Goal: Check status: Check status

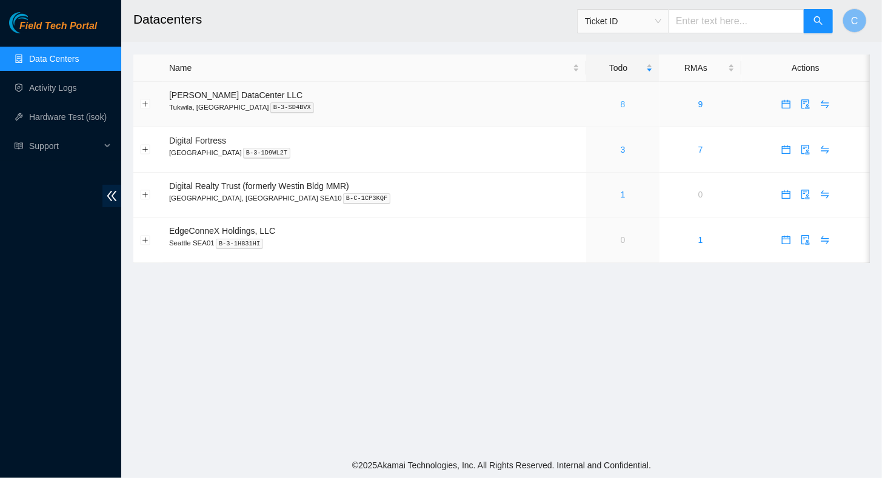
click at [621, 101] on link "8" at bounding box center [623, 104] width 5 height 10
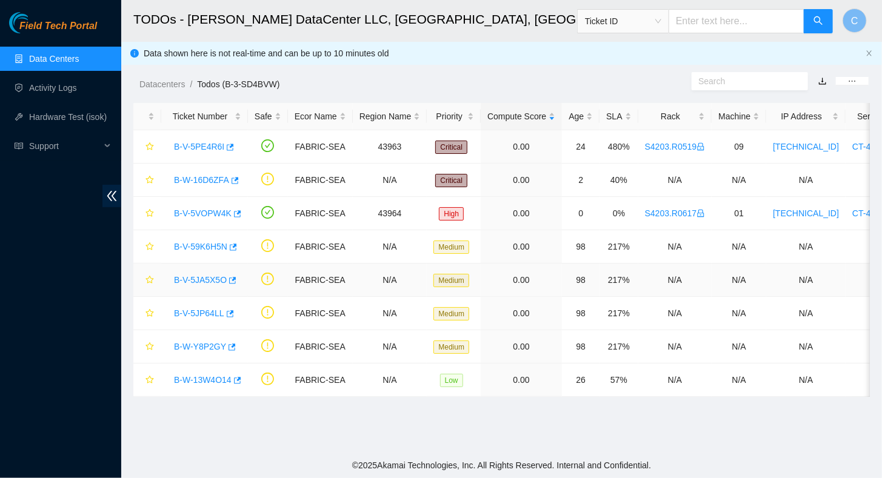
click at [201, 279] on link "B-V-5JA5X5O" at bounding box center [200, 280] width 53 height 10
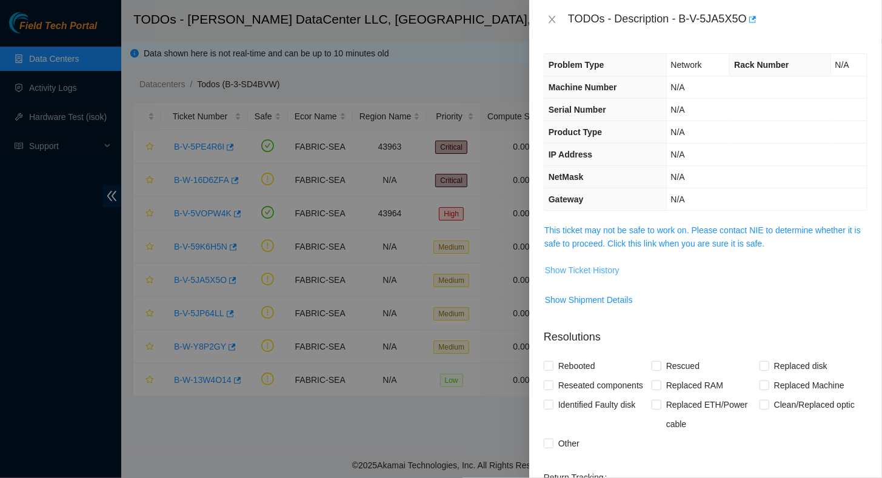
click at [578, 269] on span "Show Ticket History" at bounding box center [582, 270] width 75 height 13
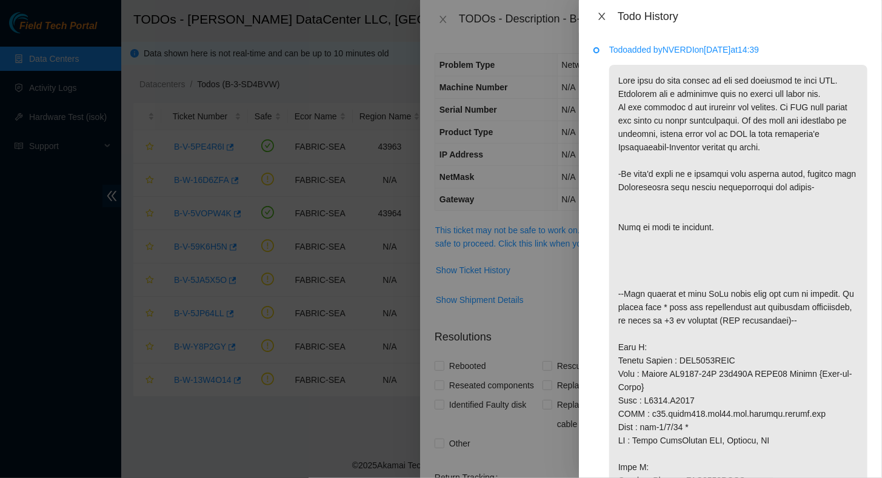
click at [602, 16] on icon "close" at bounding box center [601, 16] width 7 height 7
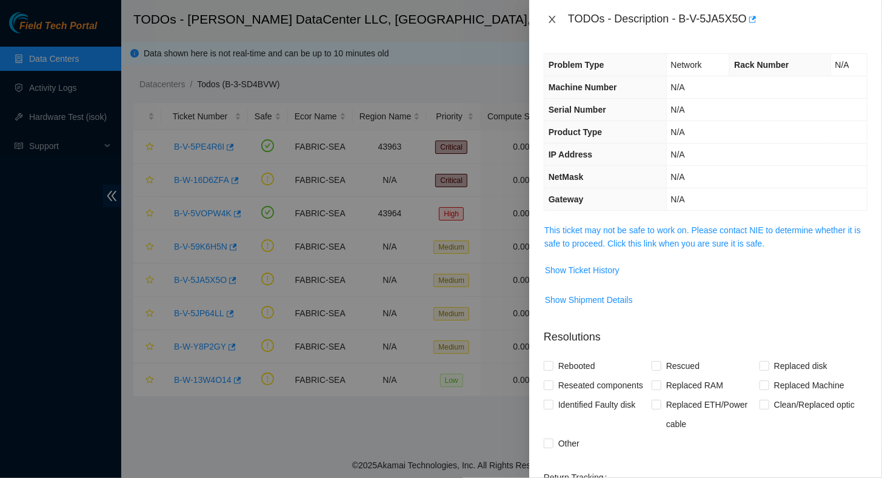
click at [556, 18] on icon "close" at bounding box center [552, 20] width 10 height 10
